Goal: Task Accomplishment & Management: Complete application form

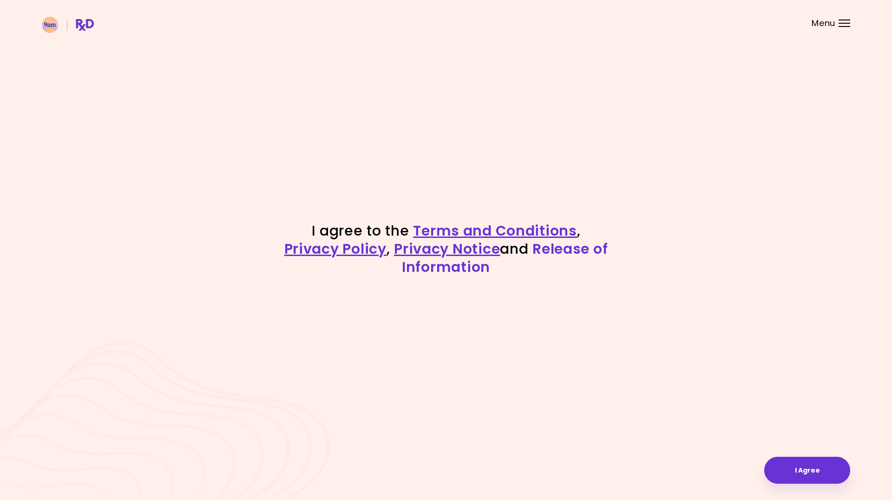
click at [570, 250] on link "Release of Information" at bounding box center [505, 258] width 206 height 38
click at [807, 478] on button "I Agree" at bounding box center [808, 470] width 86 height 27
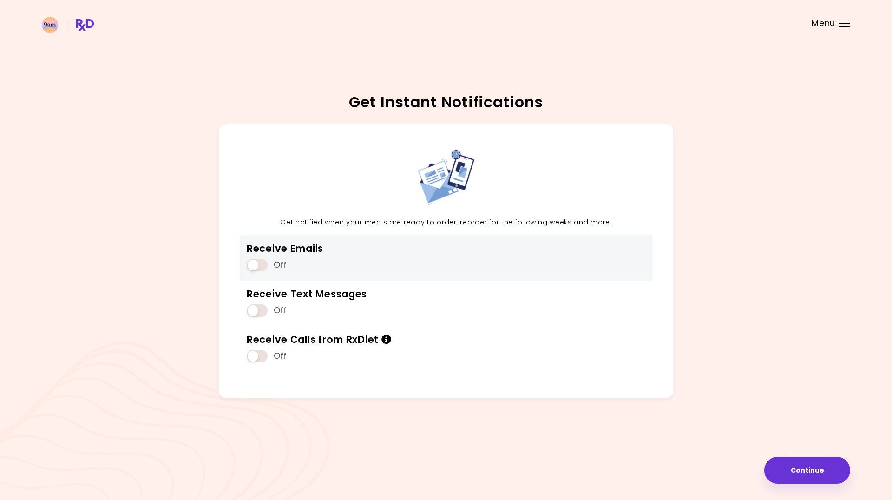
click at [257, 263] on span at bounding box center [257, 265] width 21 height 13
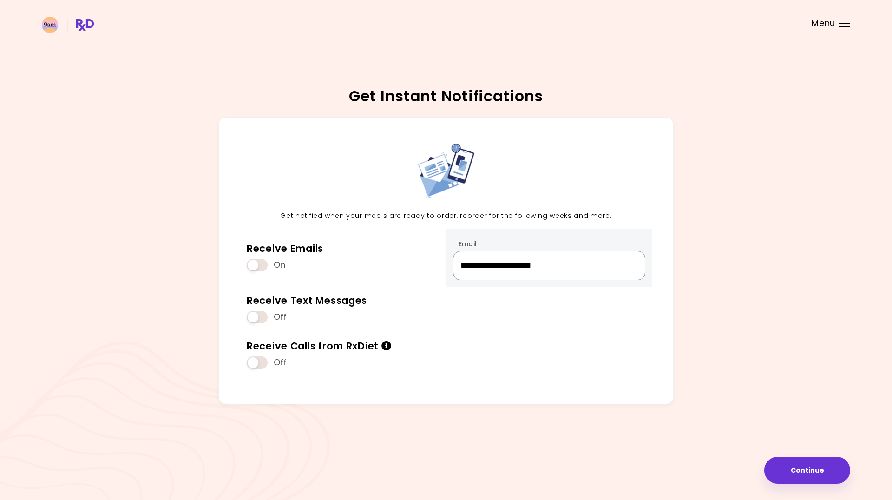
click at [585, 266] on input "**********" at bounding box center [549, 265] width 192 height 29
type input "**********"
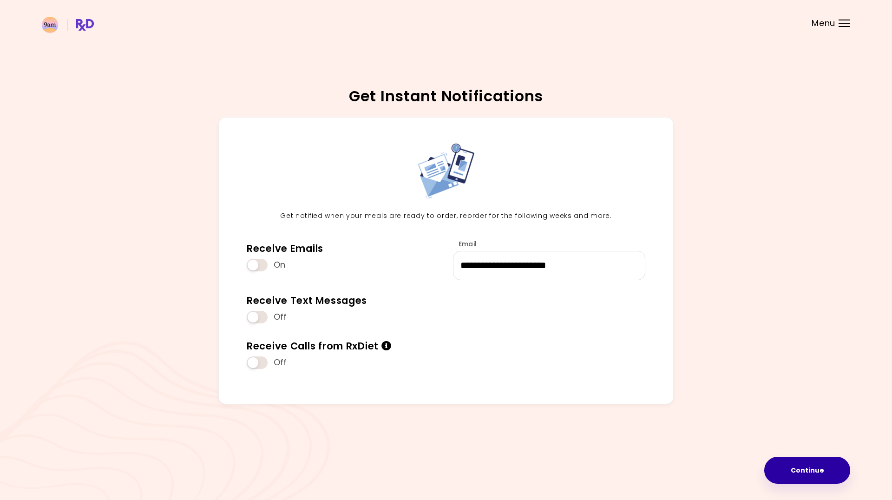
click at [822, 466] on button "Continue" at bounding box center [808, 470] width 86 height 27
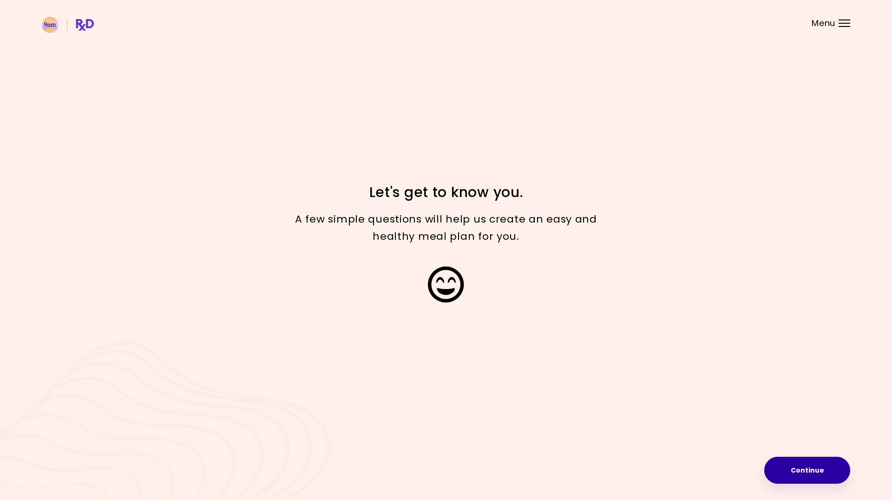
click at [802, 468] on button "Continue" at bounding box center [808, 470] width 86 height 27
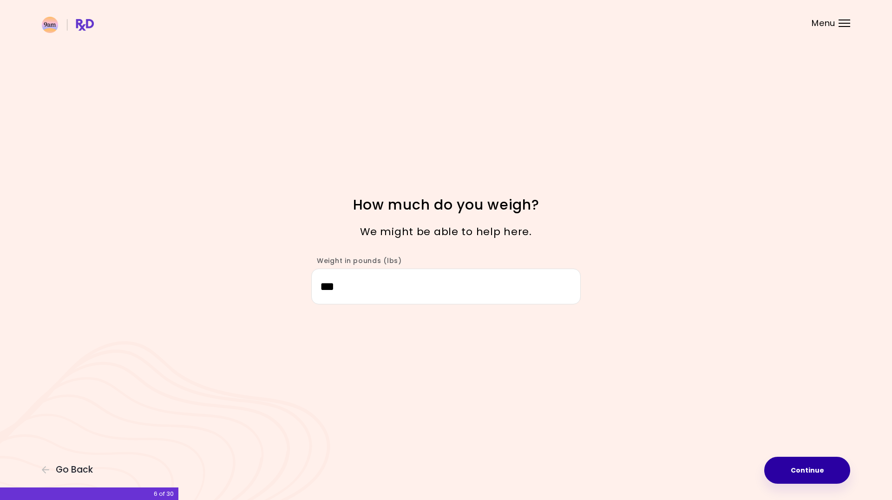
click at [797, 473] on button "Continue" at bounding box center [808, 470] width 86 height 27
select select "****"
click at [797, 473] on button "Continue" at bounding box center [808, 470] width 86 height 27
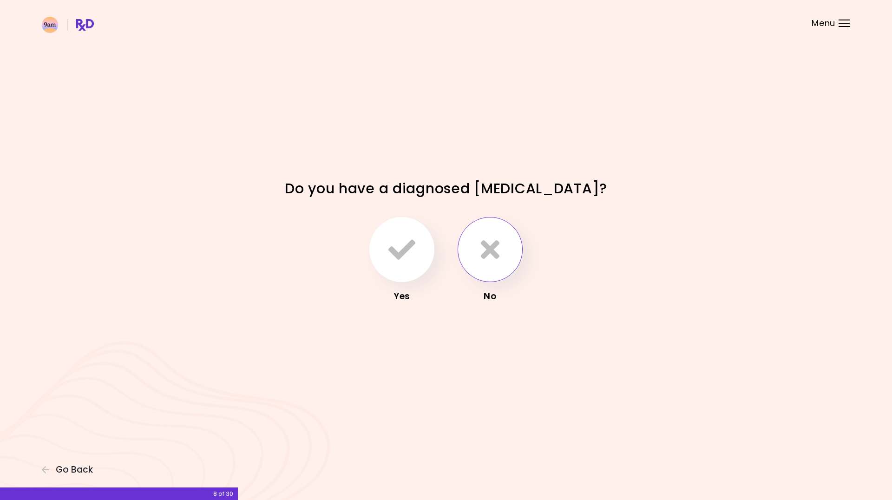
click at [506, 257] on button "button" at bounding box center [490, 249] width 65 height 65
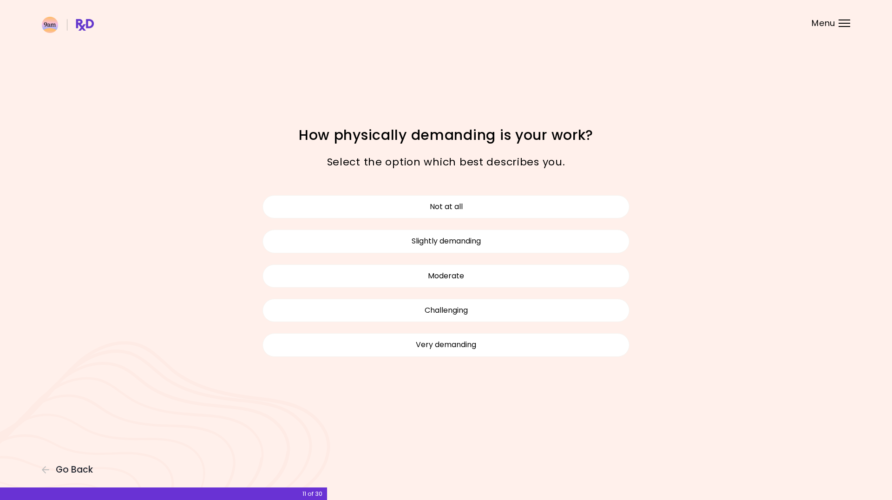
drag, startPoint x: 522, startPoint y: 284, endPoint x: 631, endPoint y: 304, distance: 110.5
click at [631, 304] on div "Not at all Slightly demanding Moderate Challenging Very demanding" at bounding box center [446, 276] width 381 height 173
click at [584, 307] on button "Challenging" at bounding box center [446, 310] width 367 height 23
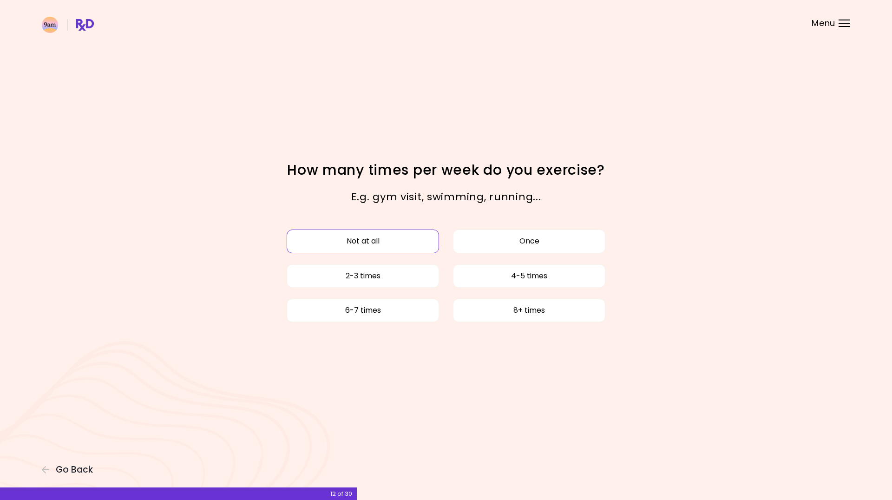
click at [410, 247] on button "Not at all" at bounding box center [363, 241] width 152 height 23
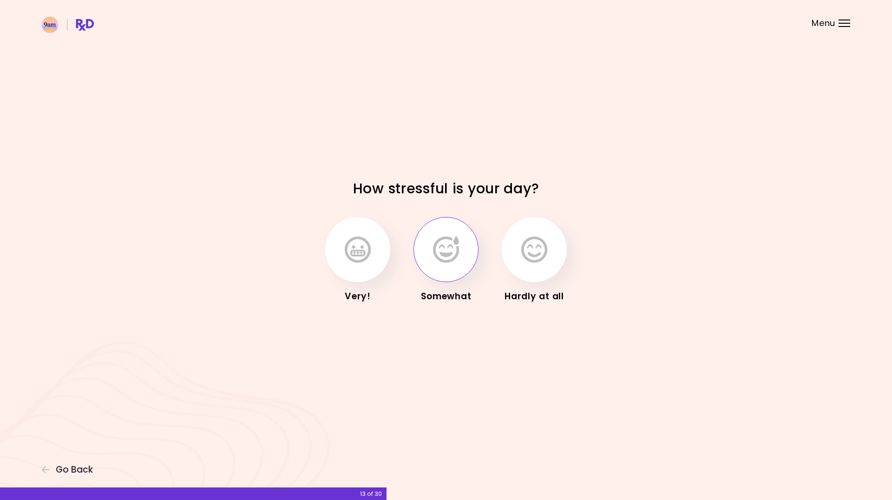
click at [460, 263] on button "button" at bounding box center [446, 249] width 65 height 65
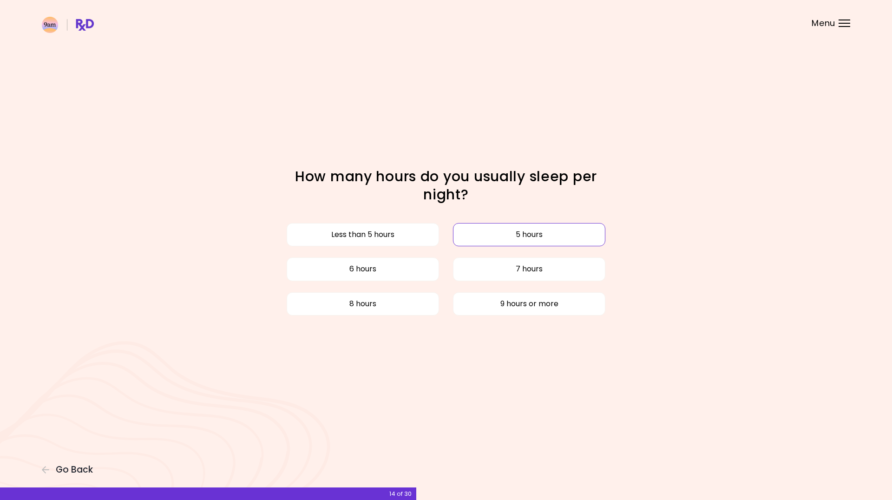
click at [473, 236] on button "5 hours" at bounding box center [529, 234] width 152 height 23
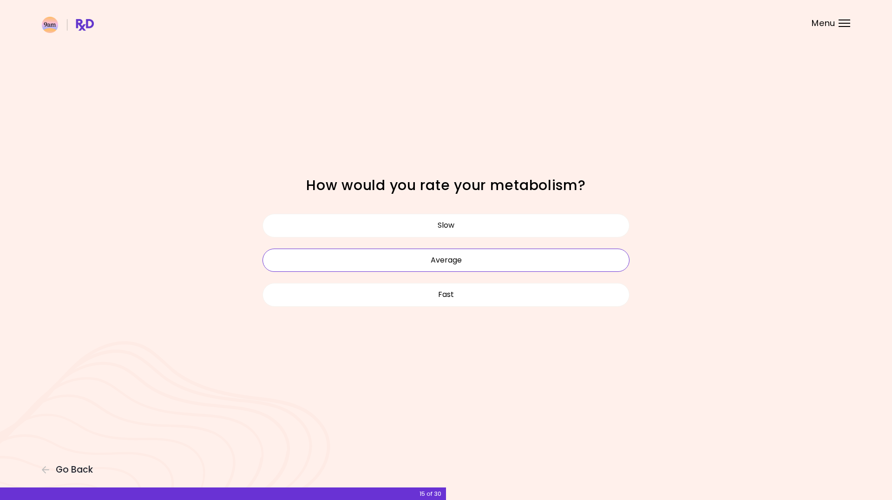
click at [472, 258] on button "Average" at bounding box center [446, 260] width 367 height 23
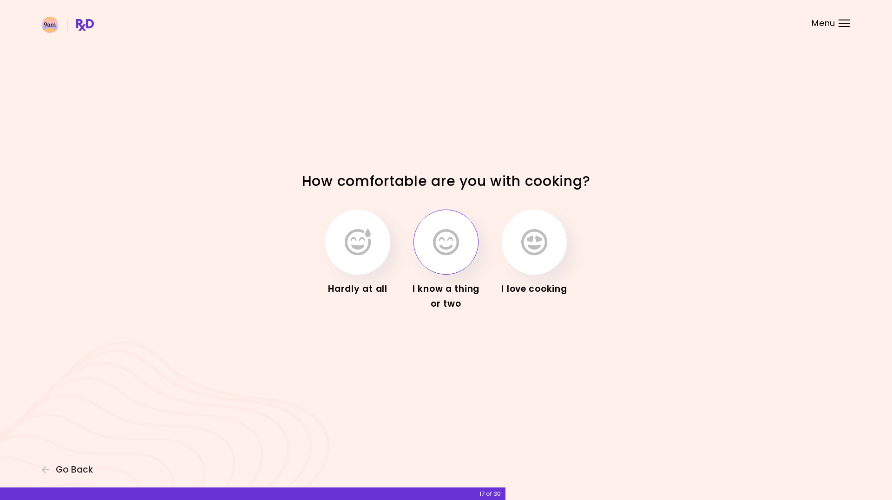
click at [446, 269] on button "button" at bounding box center [446, 242] width 65 height 65
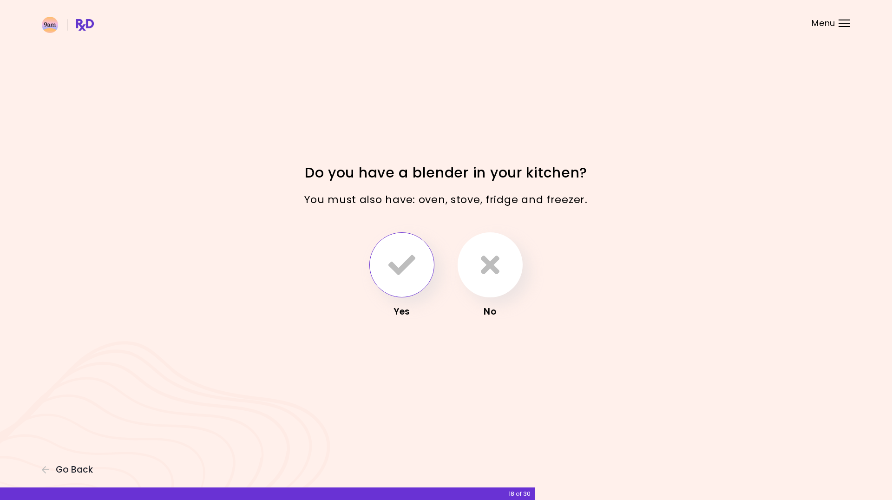
click at [403, 273] on icon "button" at bounding box center [402, 264] width 27 height 27
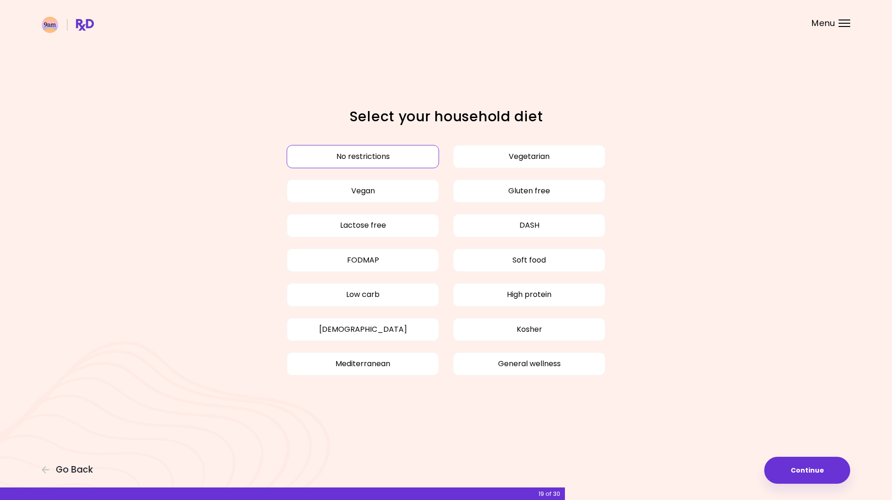
click at [397, 158] on button "No restrictions" at bounding box center [363, 156] width 152 height 23
click at [812, 465] on button "Continue" at bounding box center [808, 470] width 86 height 27
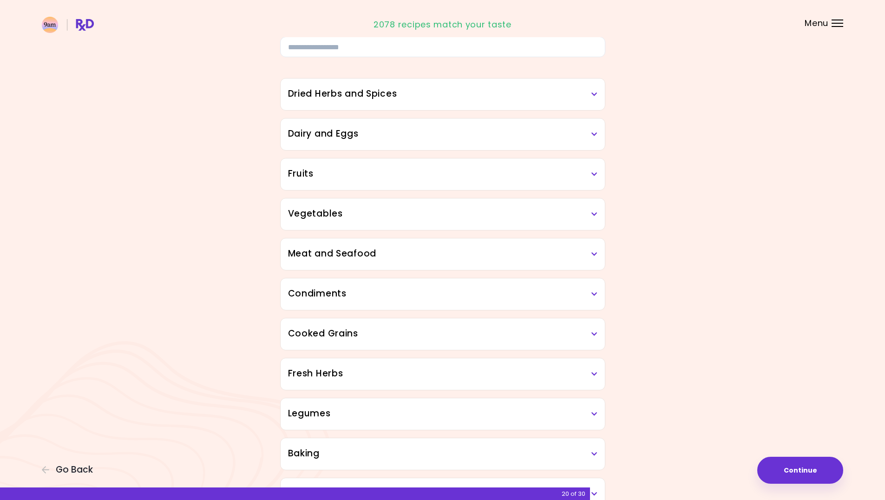
scroll to position [41, 0]
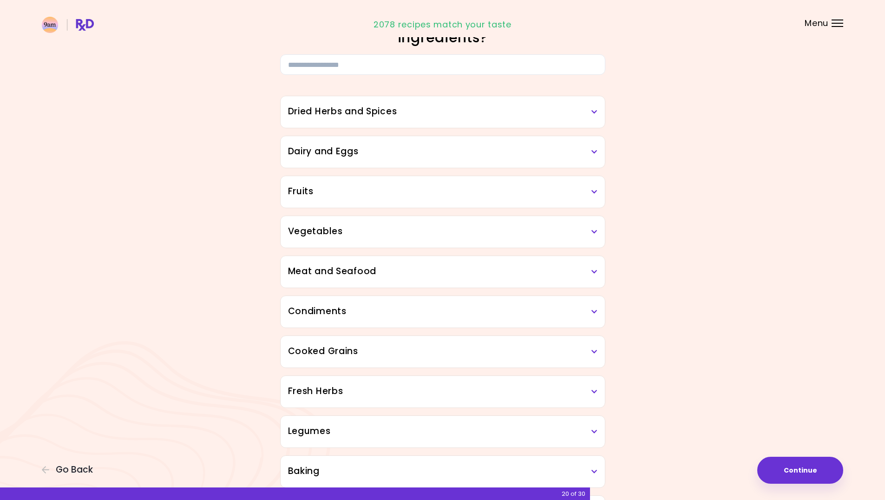
click at [595, 232] on icon at bounding box center [595, 232] width 6 height 7
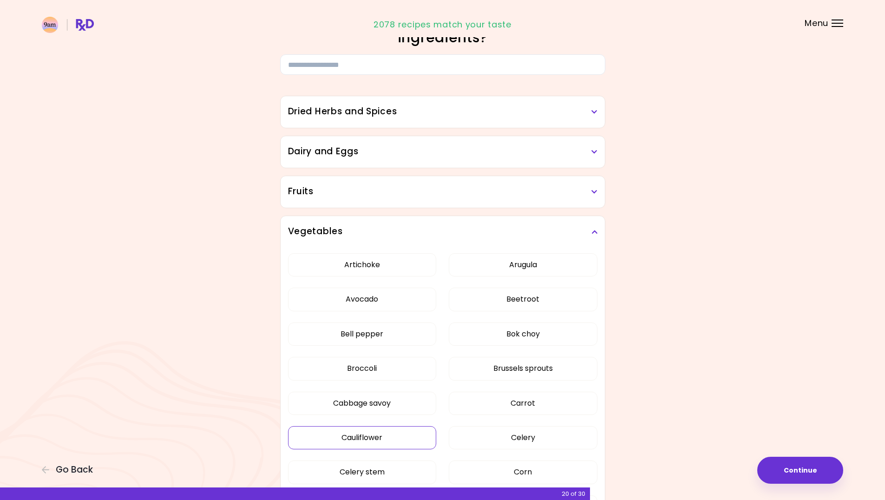
click at [365, 438] on button "Cauliflower" at bounding box center [362, 437] width 149 height 23
click at [480, 367] on button "Brussels sprouts" at bounding box center [523, 368] width 149 height 23
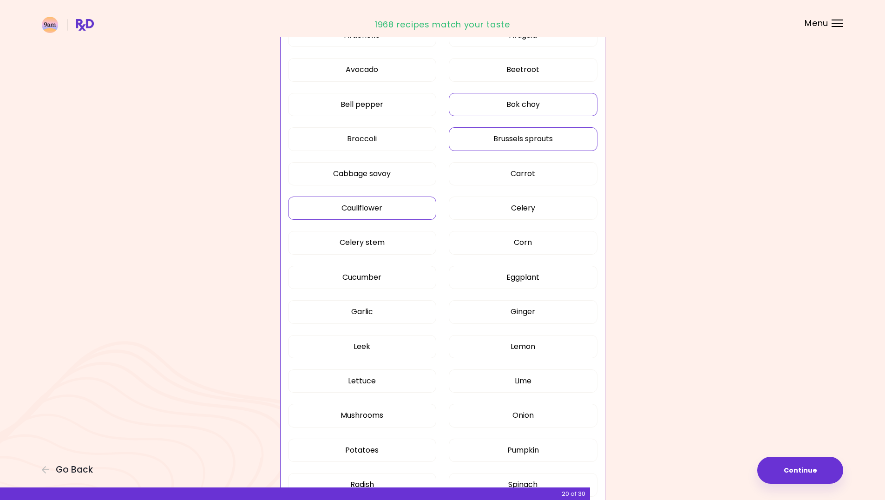
scroll to position [273, 0]
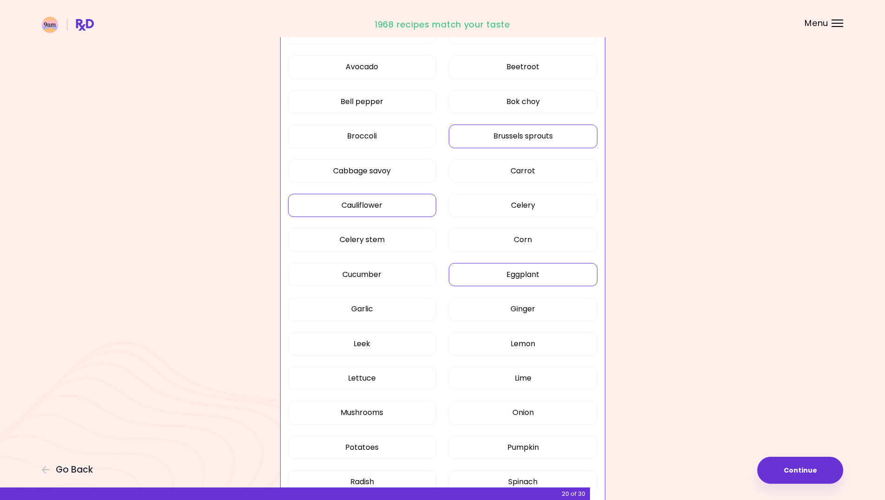
click at [517, 278] on button "Eggplant" at bounding box center [523, 274] width 149 height 23
click at [506, 448] on button "Pumpkin" at bounding box center [523, 447] width 149 height 23
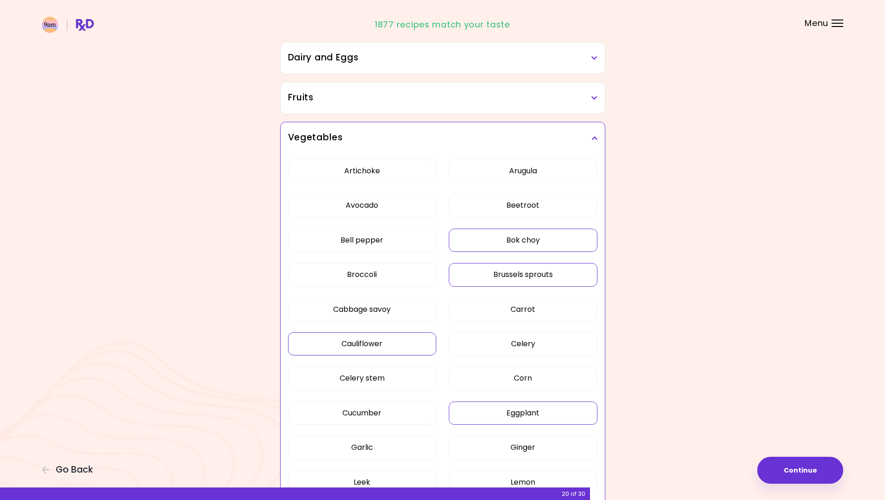
scroll to position [87, 0]
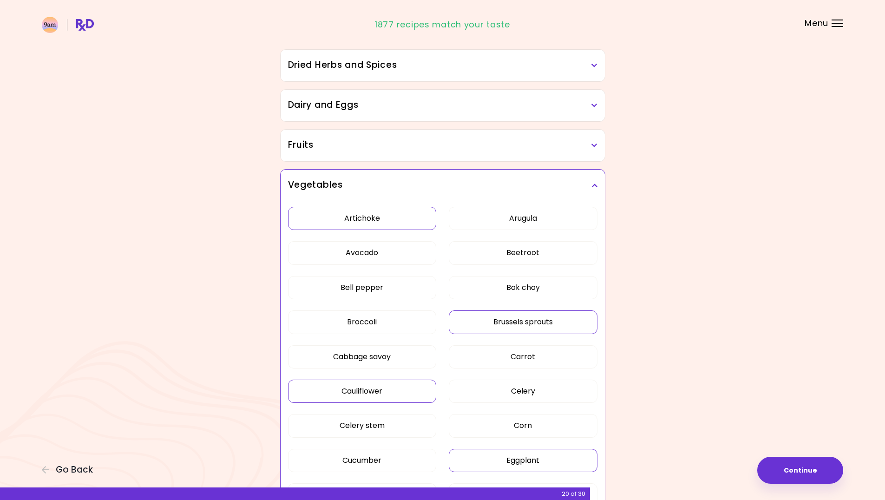
click at [364, 224] on button "Artichoke" at bounding box center [362, 218] width 149 height 23
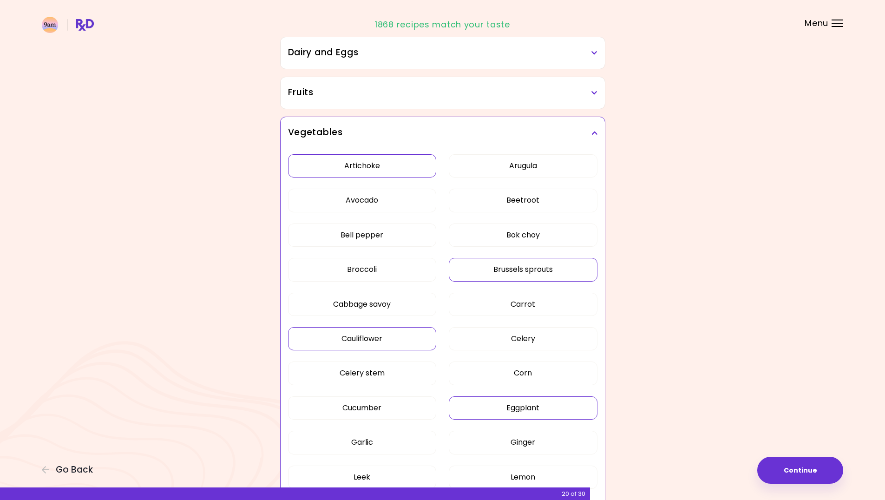
scroll to position [0, 0]
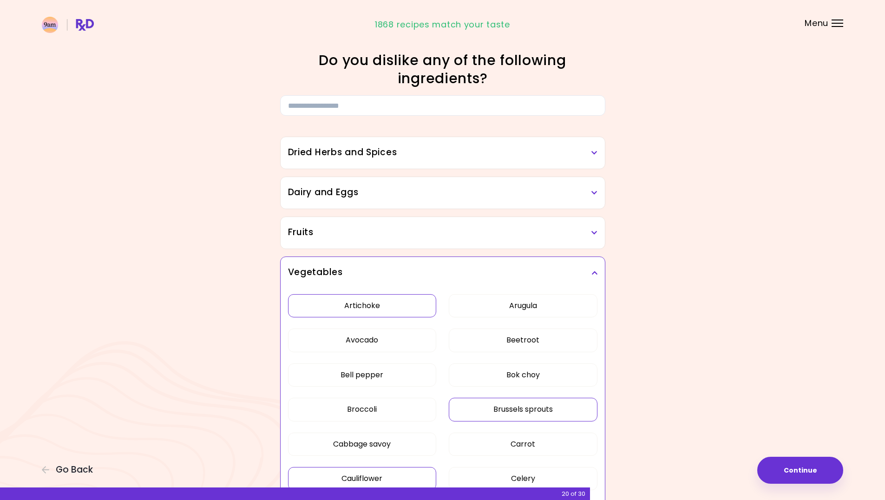
click at [594, 272] on icon at bounding box center [595, 273] width 6 height 7
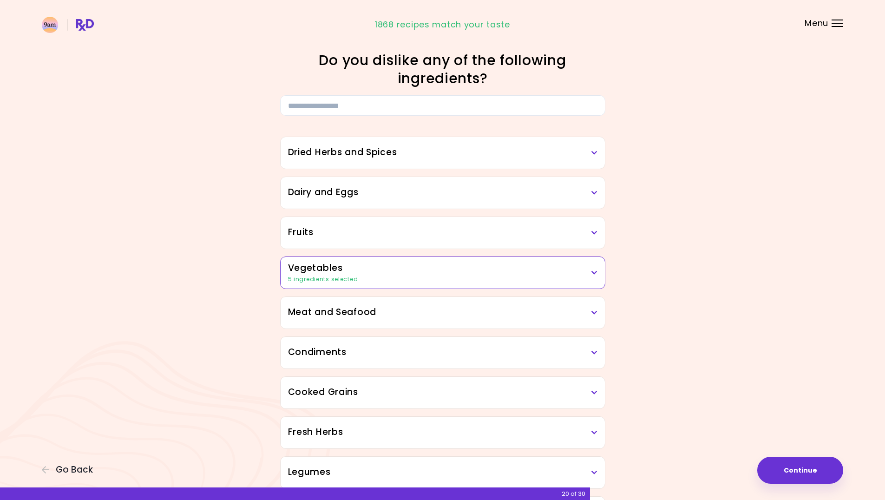
click at [594, 232] on icon at bounding box center [595, 233] width 6 height 7
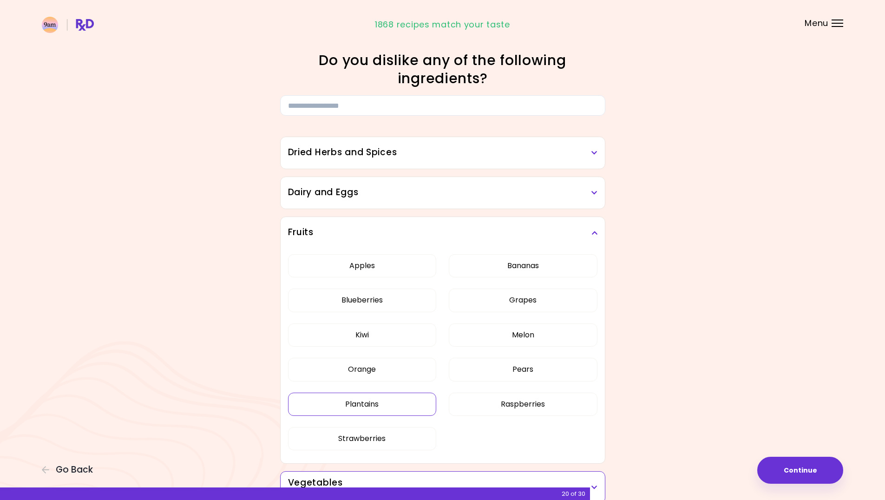
click at [402, 405] on button "Plantains" at bounding box center [362, 404] width 149 height 23
click at [596, 234] on div "Fruits" at bounding box center [443, 233] width 324 height 32
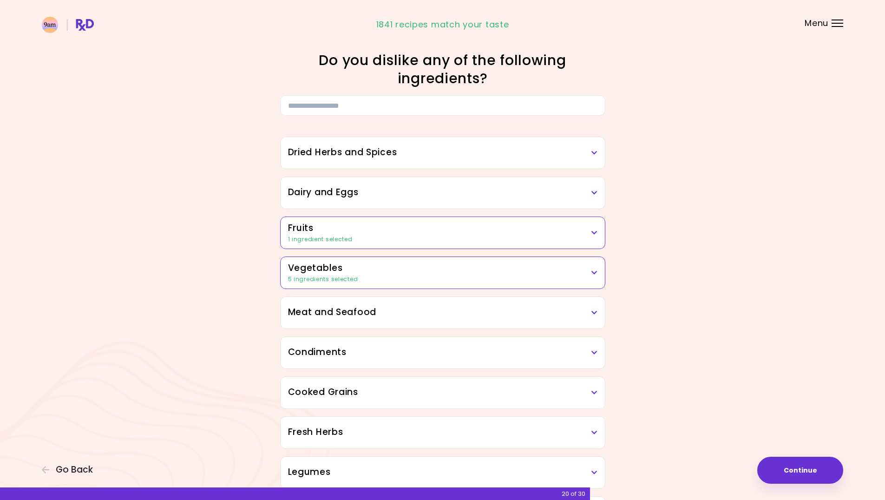
click at [596, 188] on h3 "Dairy and Eggs" at bounding box center [443, 192] width 310 height 13
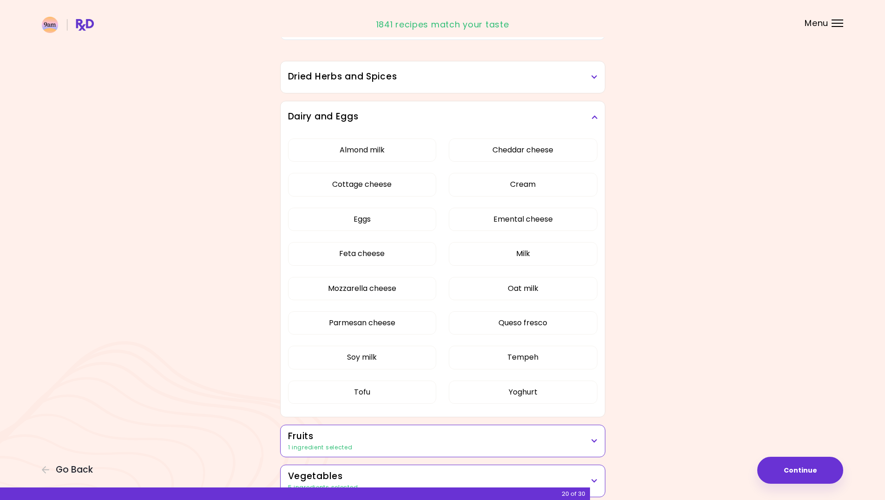
scroll to position [93, 0]
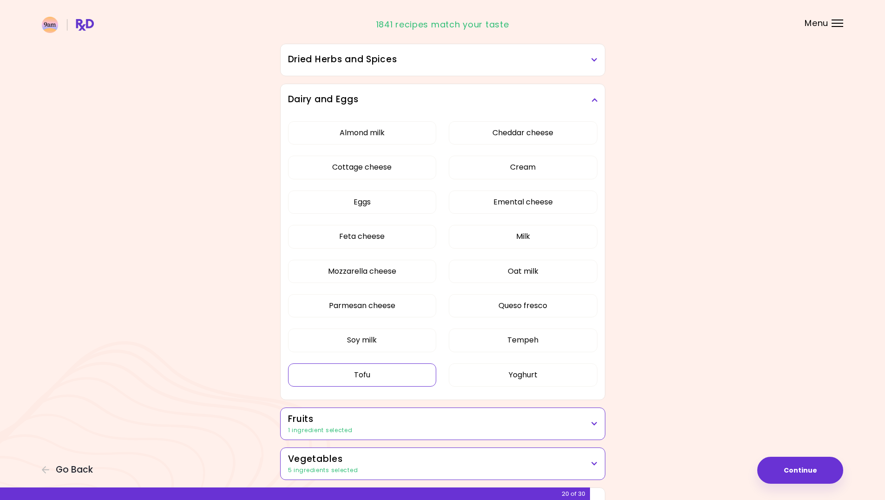
click at [411, 377] on button "Tofu" at bounding box center [362, 374] width 149 height 23
click at [594, 99] on icon at bounding box center [595, 100] width 6 height 7
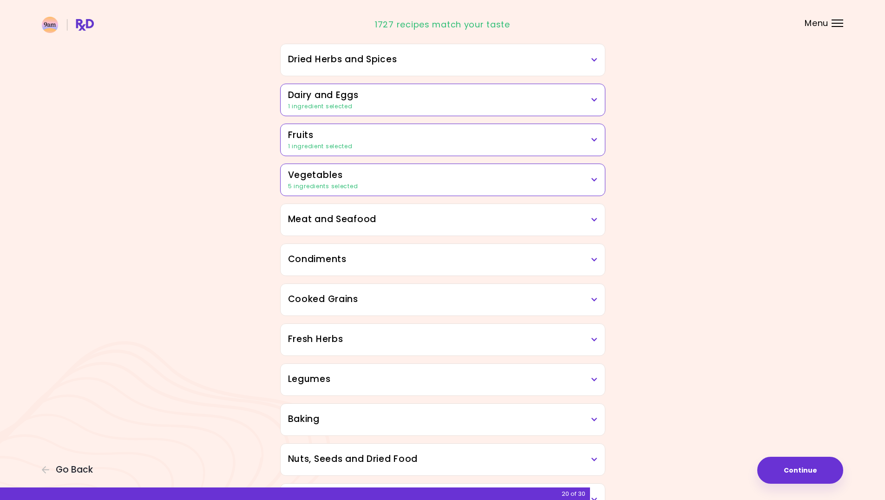
click at [596, 58] on icon at bounding box center [595, 60] width 6 height 7
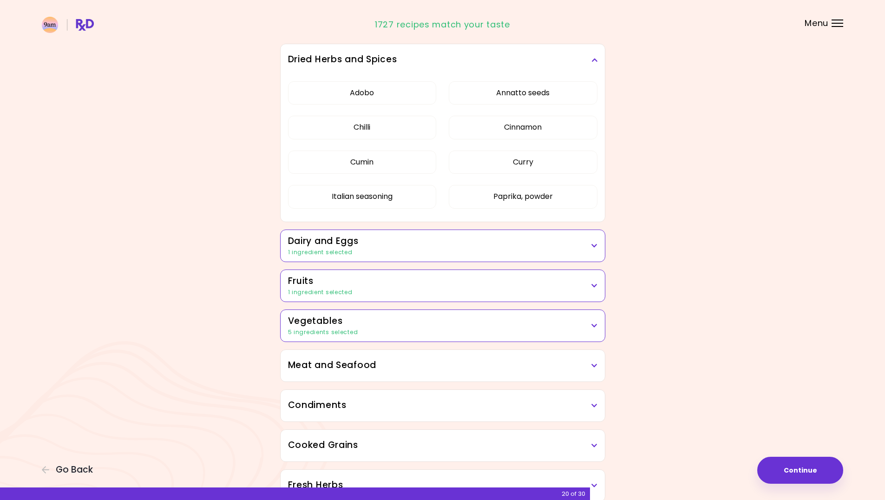
click at [596, 58] on icon at bounding box center [595, 60] width 6 height 7
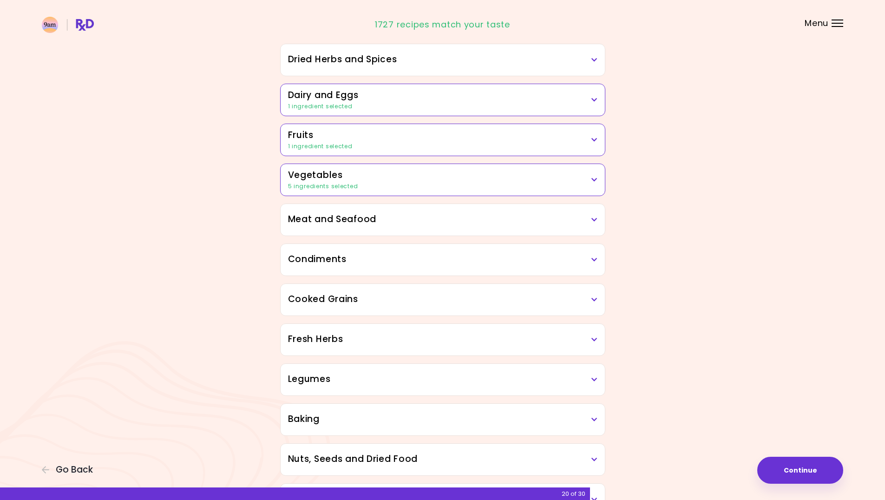
click at [595, 223] on icon at bounding box center [595, 220] width 6 height 7
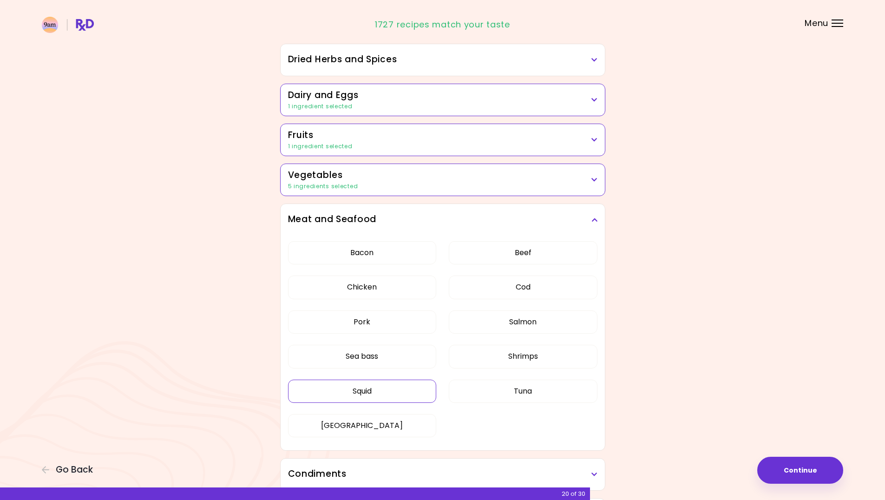
click at [374, 393] on button "Squid" at bounding box center [362, 391] width 149 height 23
click at [595, 222] on icon at bounding box center [595, 220] width 6 height 7
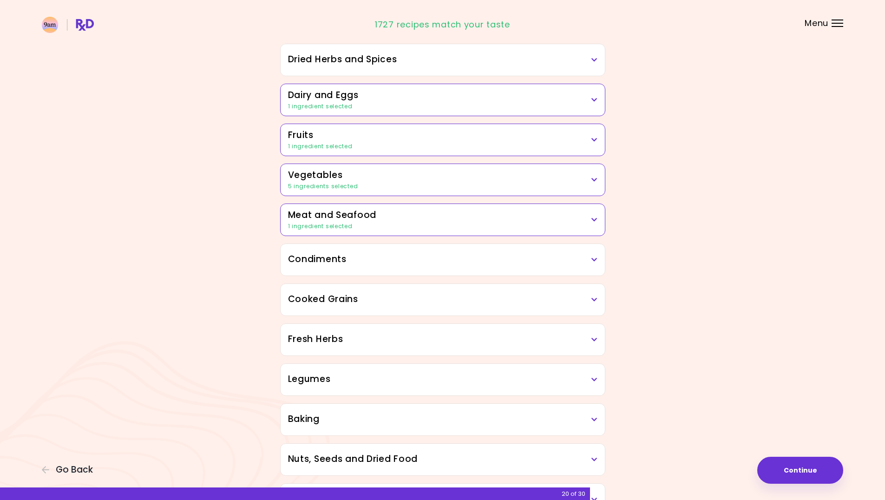
click at [567, 275] on div "Condiments" at bounding box center [443, 260] width 324 height 32
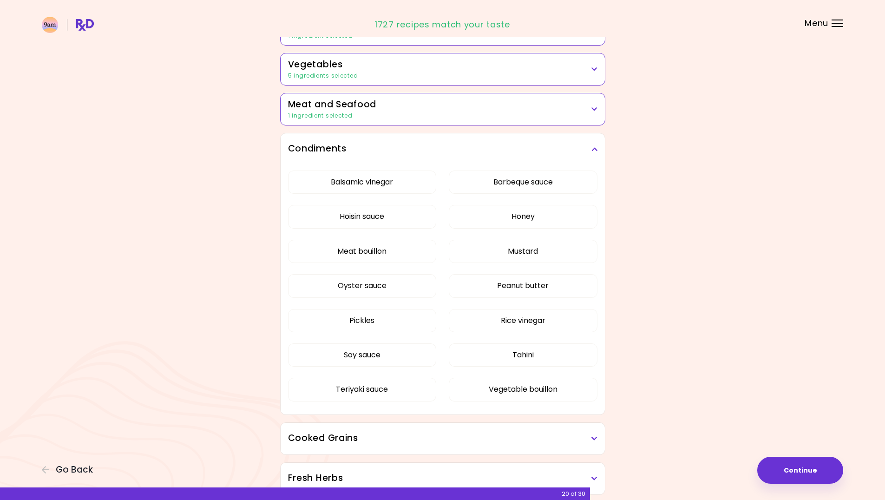
scroll to position [232, 0]
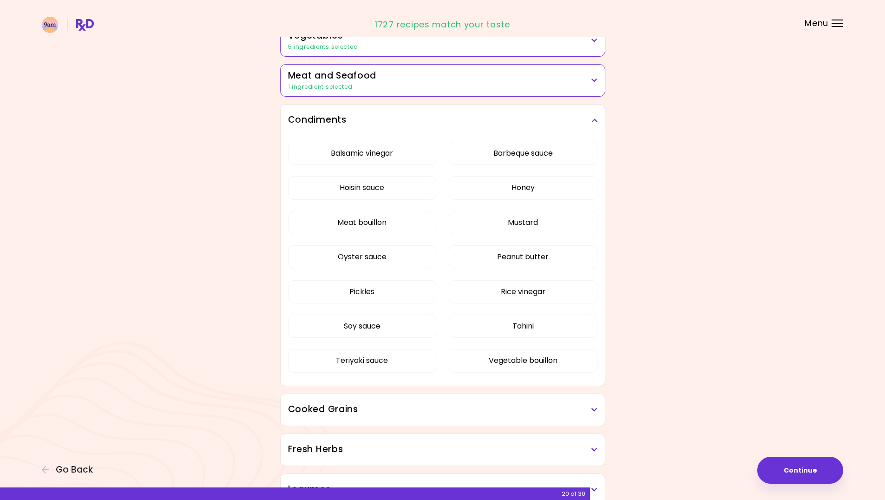
click at [554, 402] on div "Cooked Grains" at bounding box center [443, 410] width 324 height 32
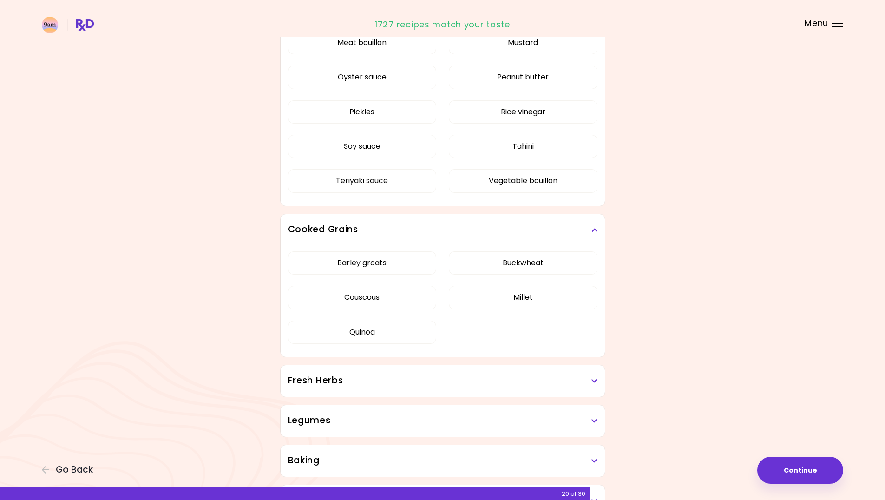
scroll to position [418, 0]
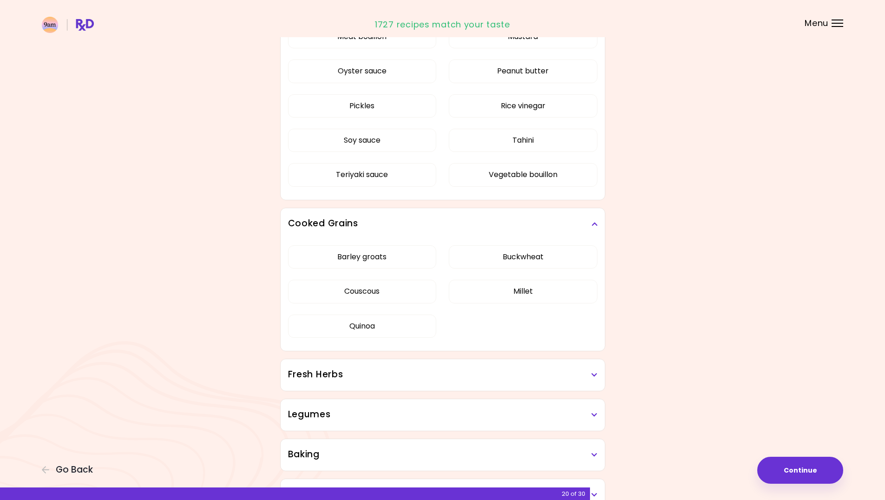
click at [531, 379] on h3 "Fresh Herbs" at bounding box center [443, 374] width 310 height 13
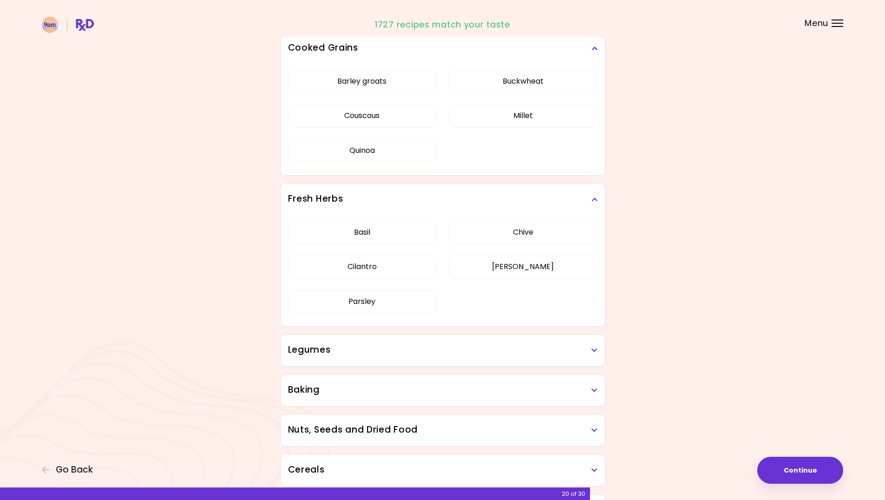
scroll to position [651, 0]
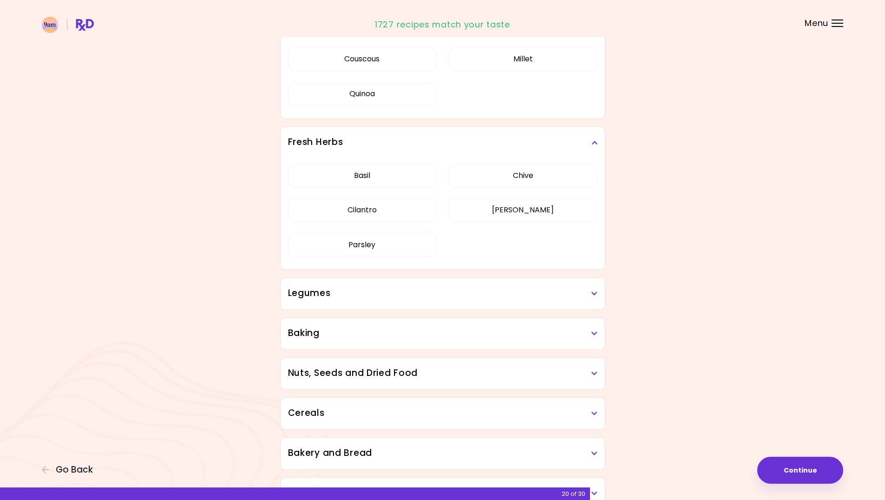
click at [519, 286] on div "Legumes" at bounding box center [443, 294] width 324 height 32
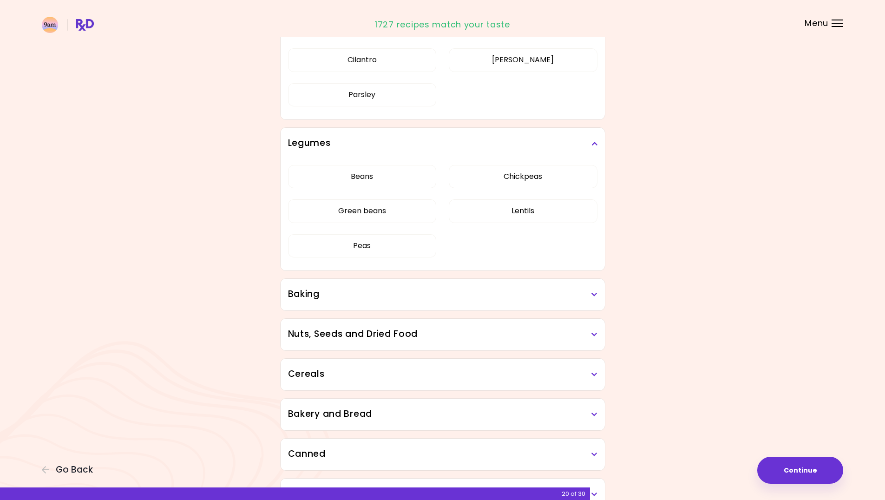
scroll to position [883, 0]
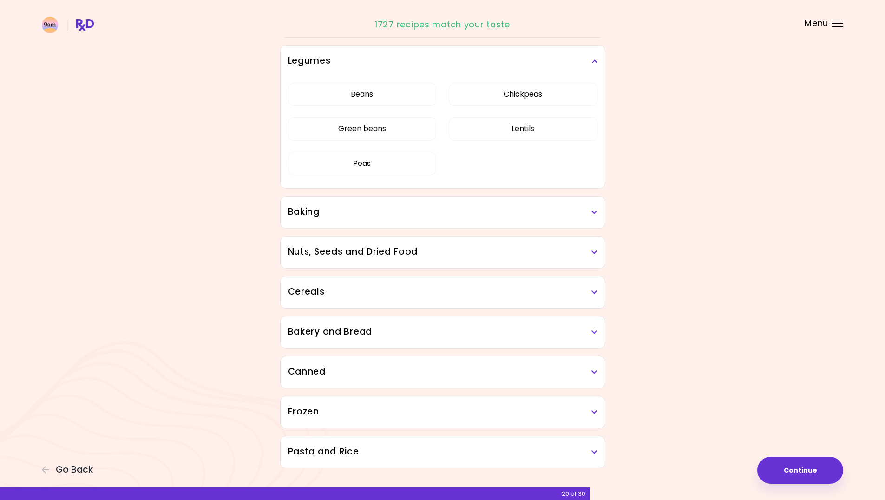
click at [535, 221] on div "Baking" at bounding box center [443, 213] width 324 height 32
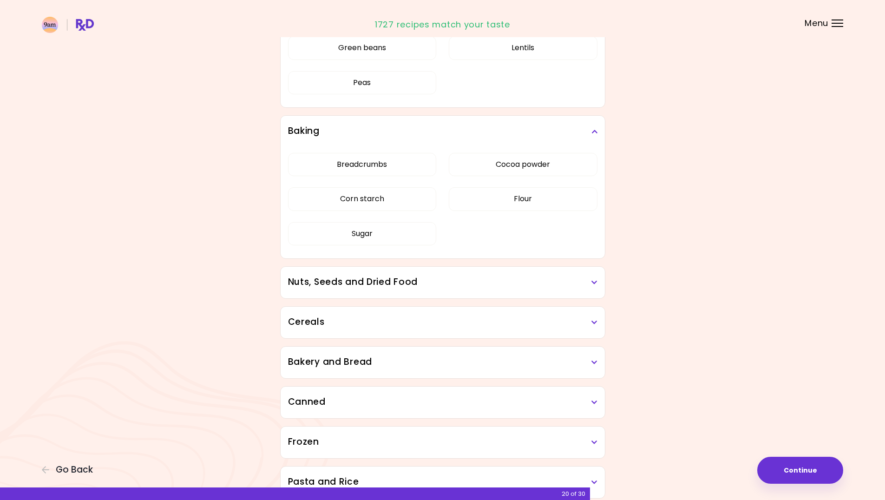
scroll to position [1014, 0]
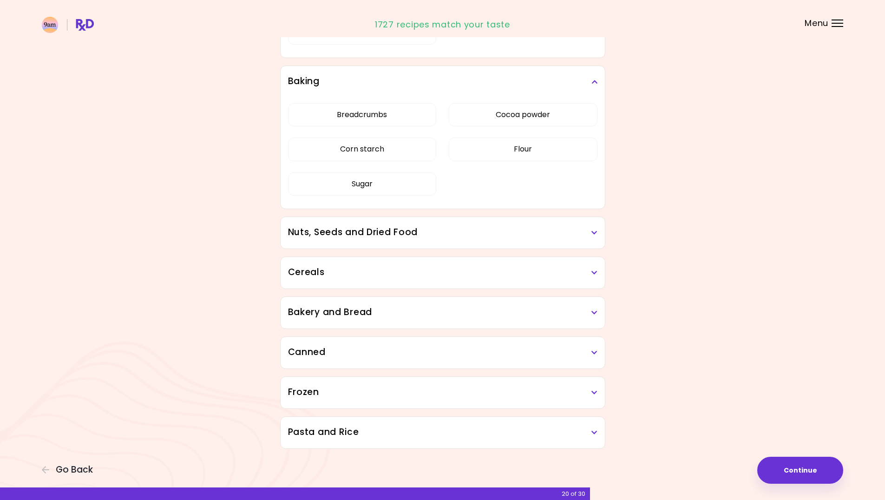
click at [535, 221] on div "Nuts, Seeds and Dried Food" at bounding box center [443, 233] width 324 height 32
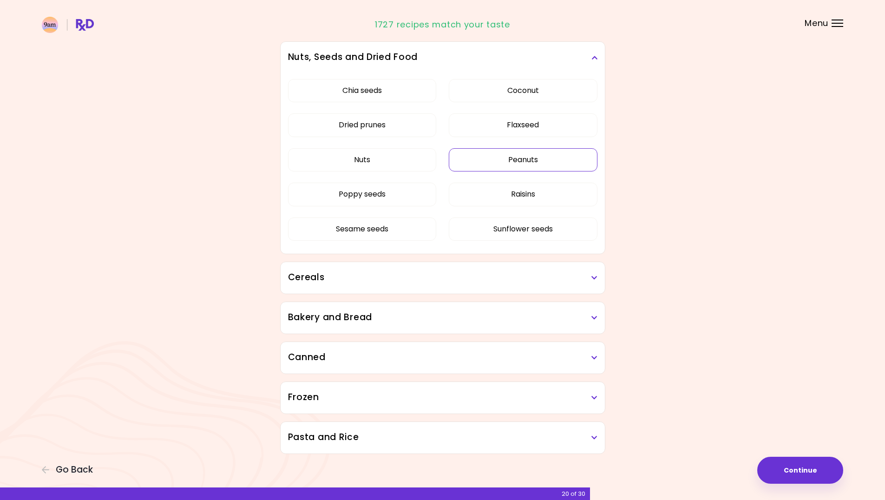
scroll to position [1194, 0]
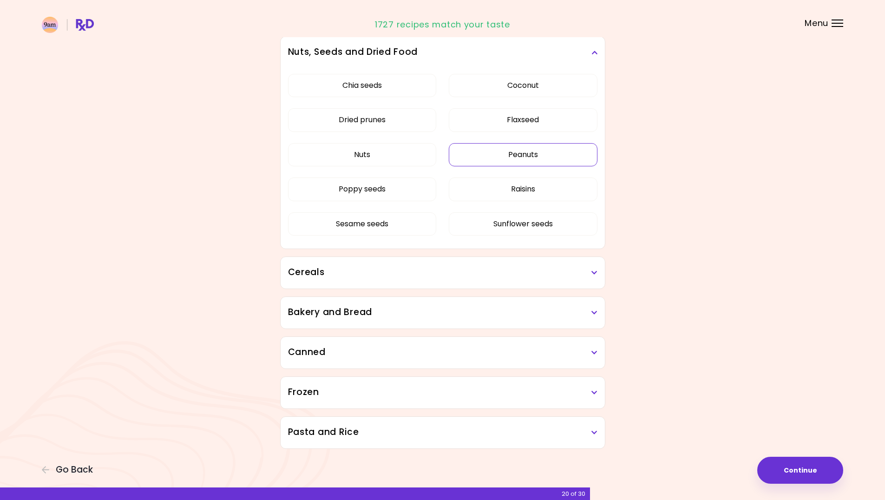
click at [541, 262] on div "Cereals" at bounding box center [443, 273] width 324 height 32
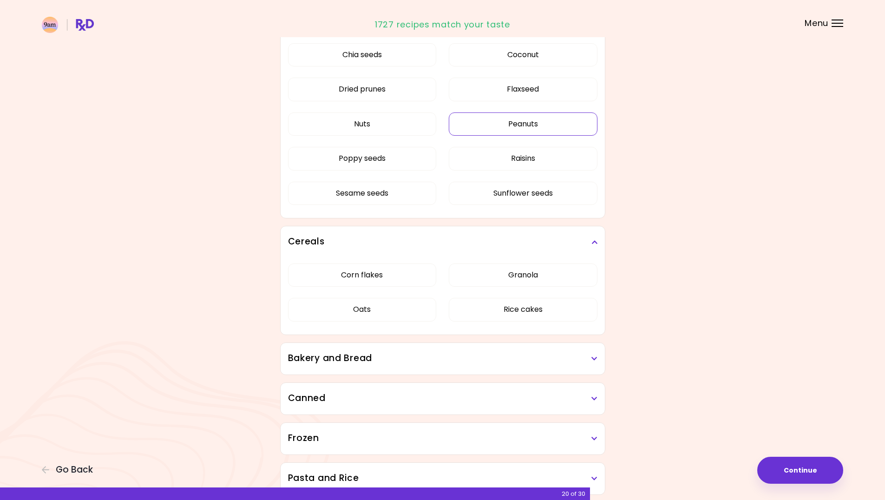
scroll to position [1271, 0]
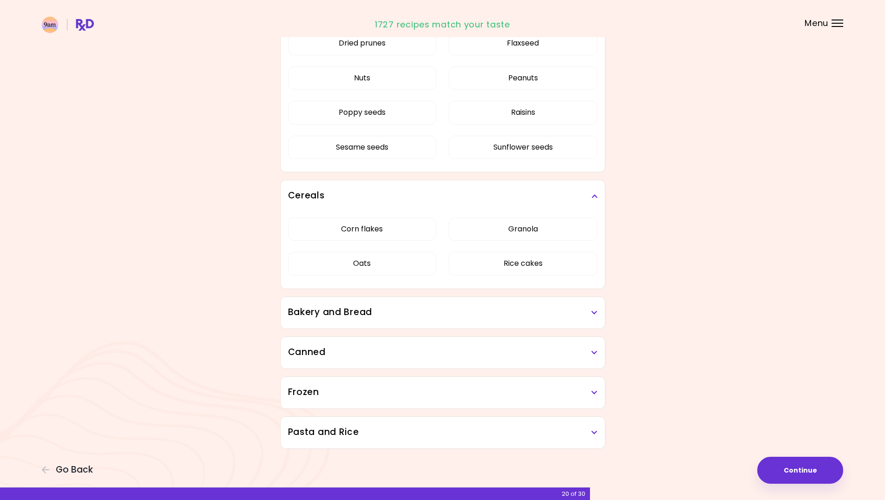
click at [545, 311] on h3 "Bakery and Bread" at bounding box center [443, 312] width 310 height 13
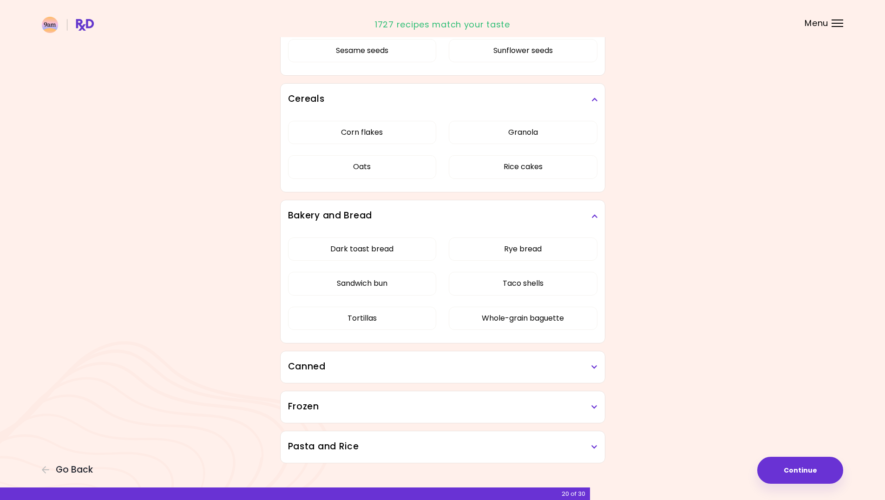
scroll to position [1382, 0]
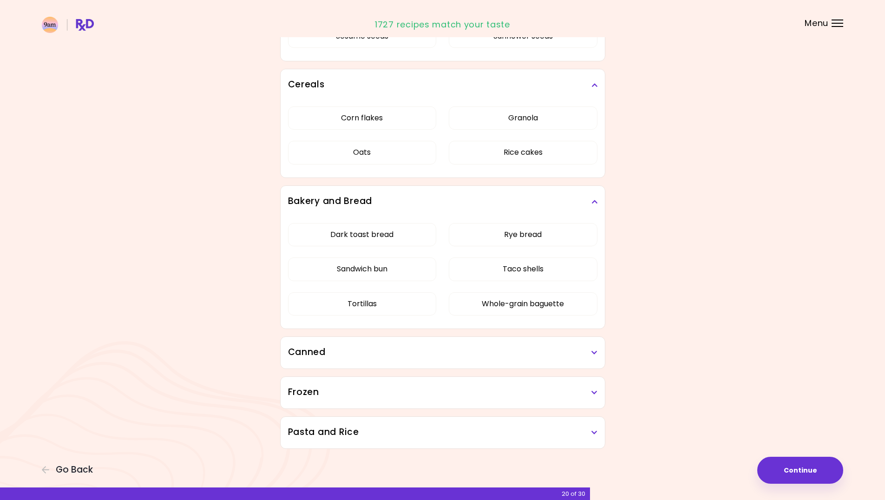
click at [544, 356] on h3 "Canned" at bounding box center [443, 352] width 310 height 13
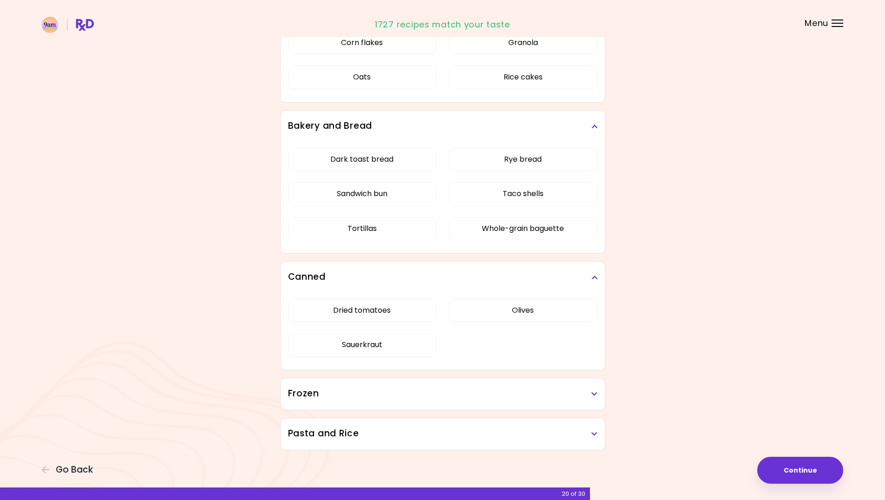
scroll to position [1459, 0]
click at [535, 397] on h3 "Frozen" at bounding box center [443, 392] width 310 height 13
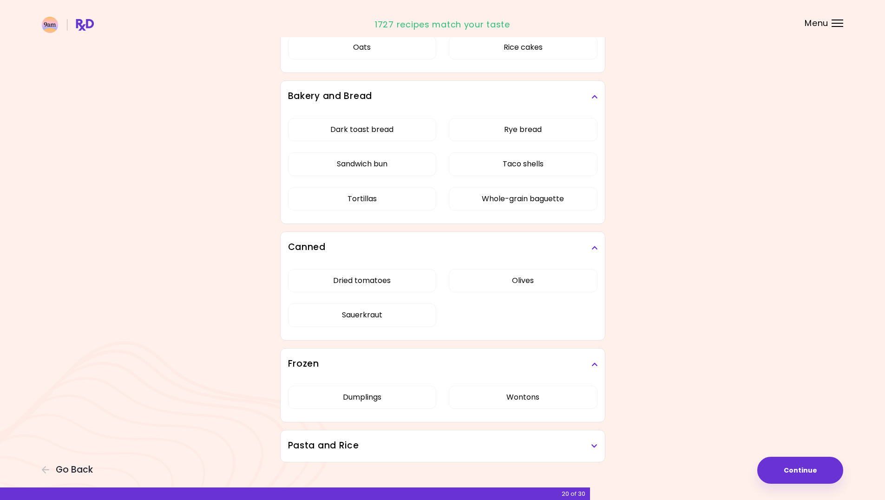
scroll to position [1500, 0]
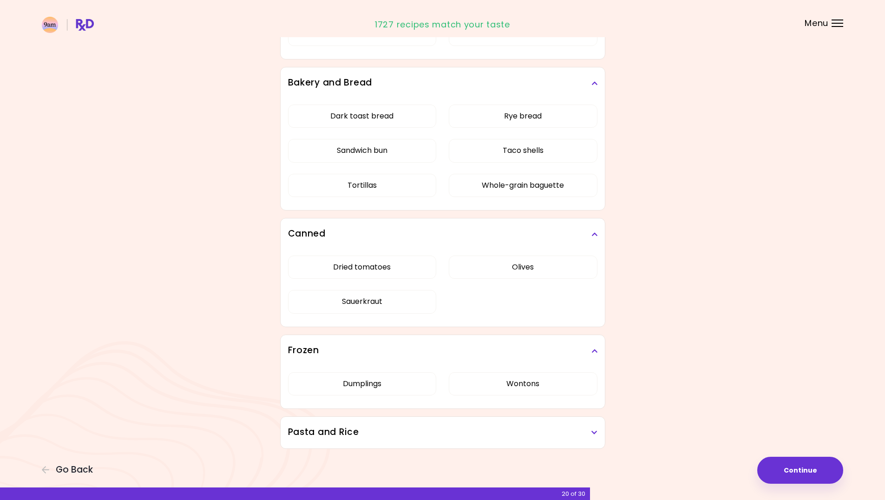
click at [531, 432] on h3 "Pasta and Rice" at bounding box center [443, 432] width 310 height 13
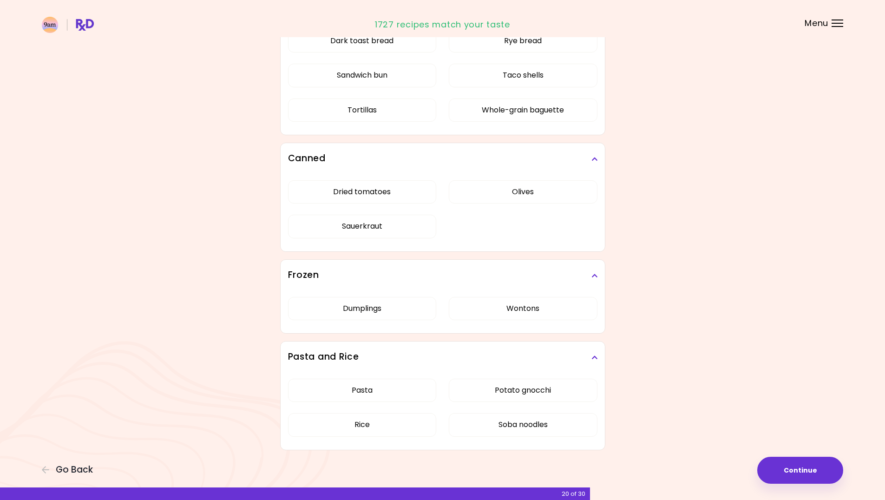
scroll to position [1577, 0]
click at [787, 462] on button "Continue" at bounding box center [801, 470] width 86 height 27
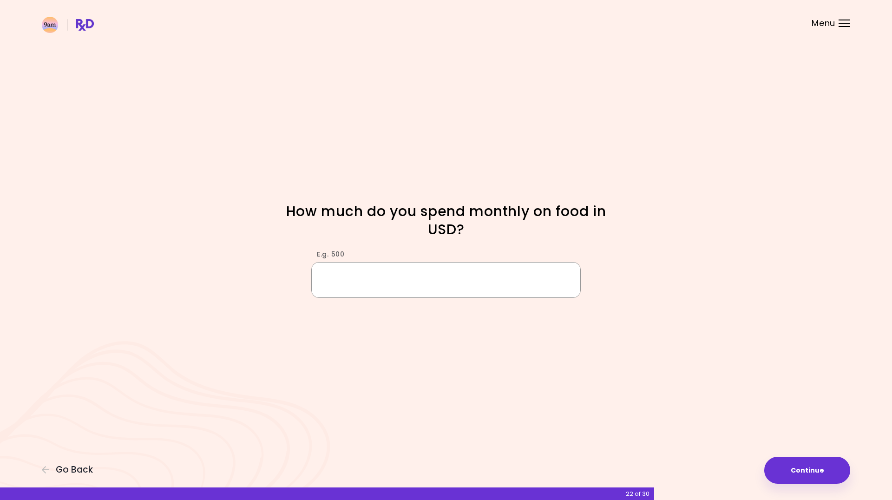
click at [535, 271] on input "E.g. 500" at bounding box center [446, 280] width 270 height 36
type input "***"
click at [818, 473] on button "Continue" at bounding box center [808, 470] width 86 height 27
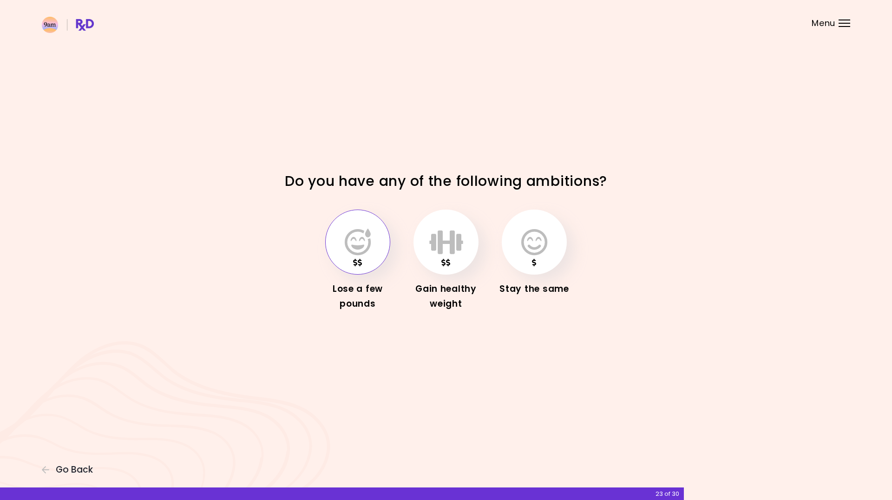
click at [359, 246] on icon "button" at bounding box center [358, 242] width 26 height 27
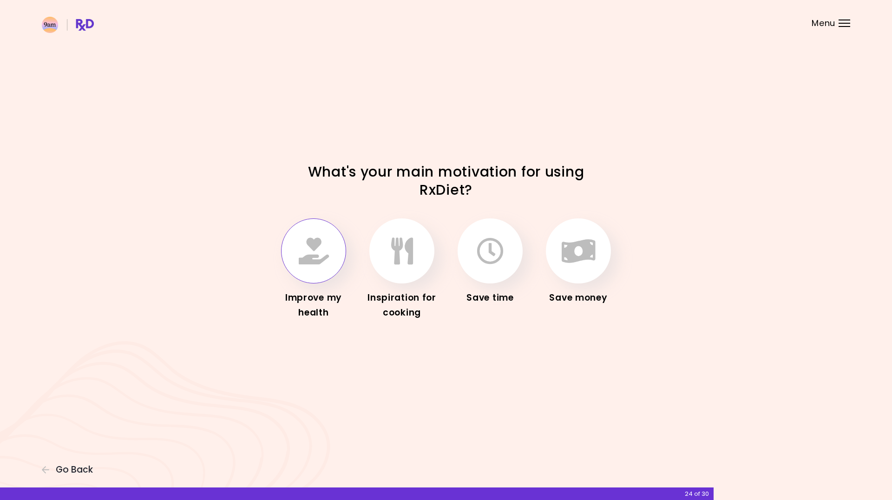
click at [302, 266] on button "button" at bounding box center [313, 250] width 65 height 65
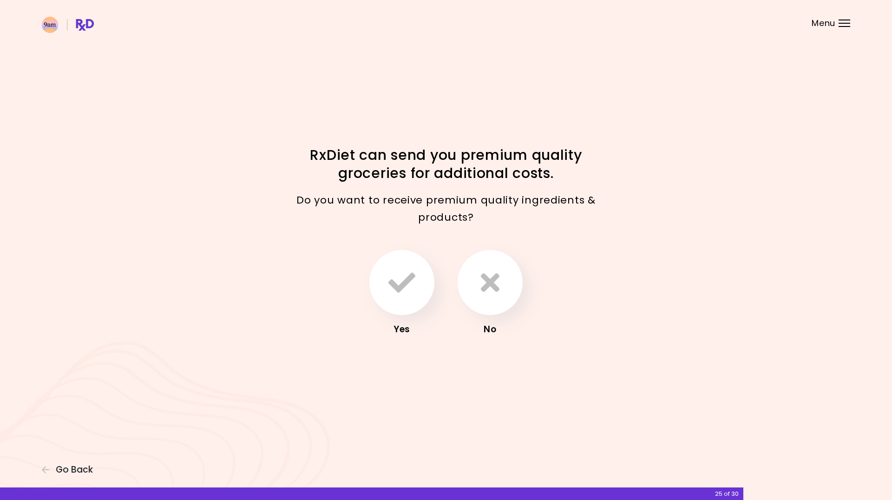
drag, startPoint x: 504, startPoint y: 285, endPoint x: 566, endPoint y: 370, distance: 105.8
click at [566, 370] on div "Focusable invisible element RxDiet can send you premium quality groceries for a…" at bounding box center [446, 250] width 892 height 500
click at [482, 292] on icon "button" at bounding box center [490, 282] width 19 height 27
